Goal: Communication & Community: Answer question/provide support

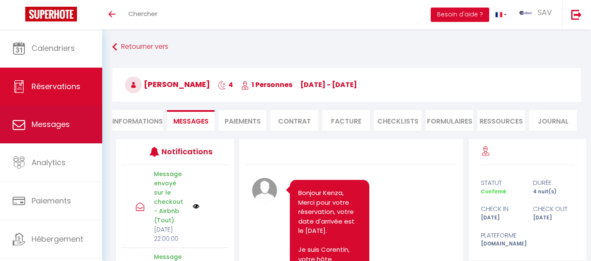
click at [49, 124] on span "Messages" at bounding box center [51, 124] width 38 height 11
select select "message"
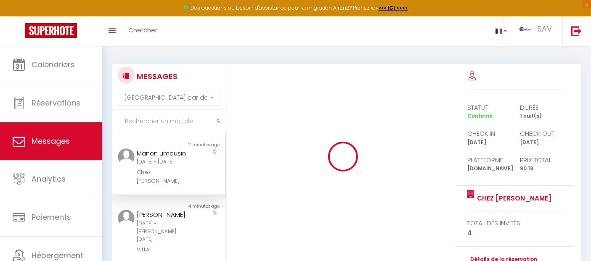
click at [133, 121] on input "text" at bounding box center [169, 122] width 114 height 24
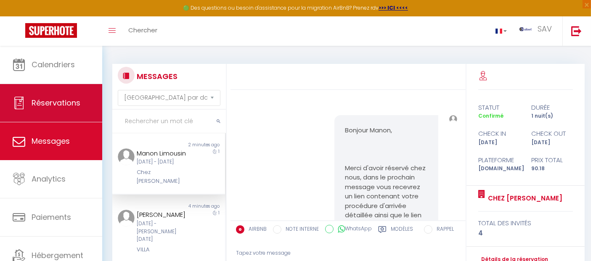
scroll to position [2402, 0]
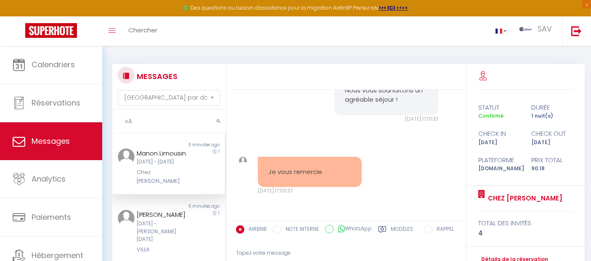
type input "v"
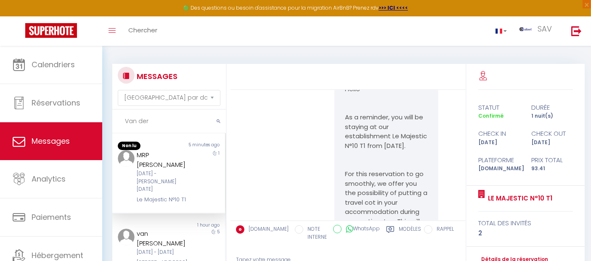
scroll to position [5336, 0]
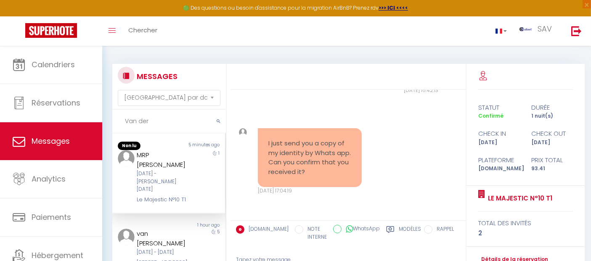
type input "Van der"
drag, startPoint x: 190, startPoint y: 194, endPoint x: 135, endPoint y: 194, distance: 55.1
click at [135, 194] on div "MRP van der Kaaij [DATE] - [DATE] Le Majestic N°10 T1" at bounding box center [164, 177] width 66 height 54
copy div "Le Majestic N°10 T1"
drag, startPoint x: 158, startPoint y: 165, endPoint x: 134, endPoint y: 154, distance: 26.2
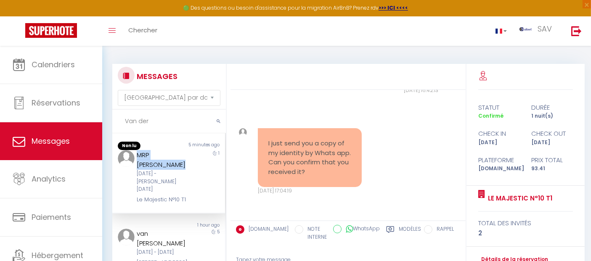
click at [134, 154] on div "MRP van der Kaaij [DATE] - [DATE] Le Majestic N°10 T1" at bounding box center [164, 177] width 66 height 54
copy div "MRP [PERSON_NAME]"
